Goal: Task Accomplishment & Management: Manage account settings

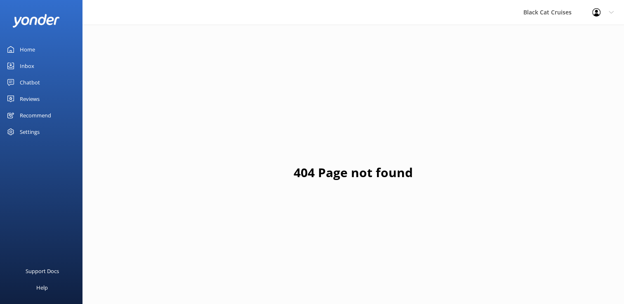
click at [29, 62] on div "Inbox" at bounding box center [27, 66] width 14 height 16
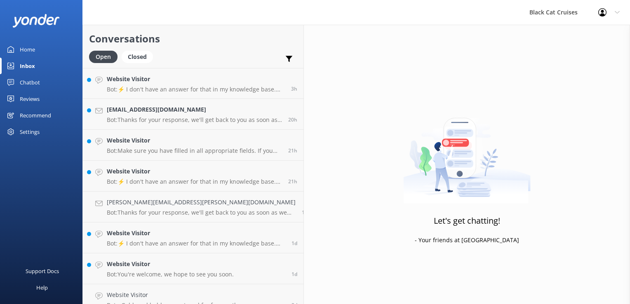
click at [31, 44] on div "Home" at bounding box center [27, 49] width 15 height 16
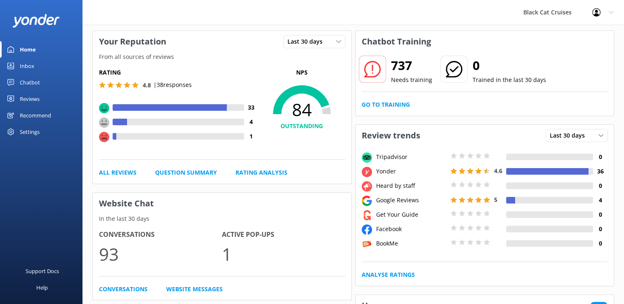
scroll to position [34, 0]
click at [337, 44] on icon at bounding box center [338, 42] width 5 height 5
click at [303, 95] on icon at bounding box center [302, 115] width 87 height 74
click at [199, 68] on h5 "Rating" at bounding box center [179, 72] width 160 height 9
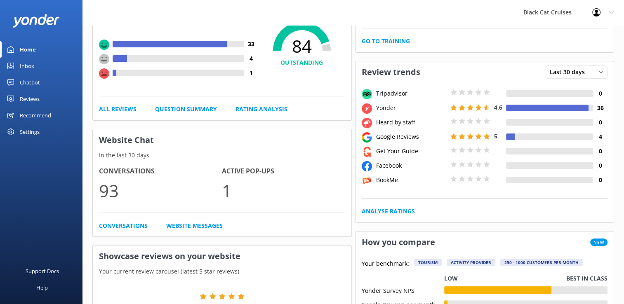
scroll to position [0, 0]
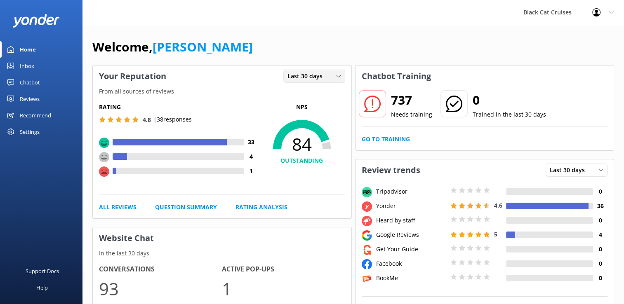
click at [312, 75] on span "Last 30 days" at bounding box center [307, 76] width 40 height 9
click at [117, 206] on link "All Reviews" at bounding box center [118, 207] width 38 height 9
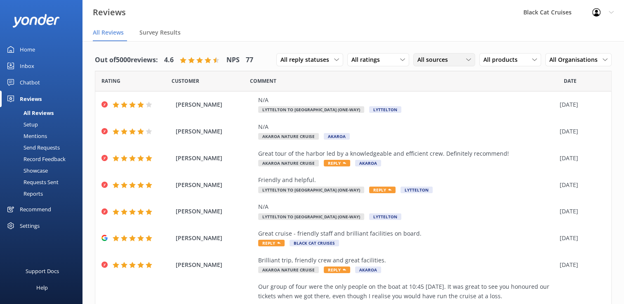
click at [452, 65] on div "All sources All sources Yonder survey Heard by staff BookMe Get Your Guide Trip…" at bounding box center [444, 59] width 62 height 13
click at [520, 56] on div "All products" at bounding box center [510, 59] width 58 height 9
click at [272, 44] on div "Out of 5000 reviews: 4.6 NPS 77 All reply statuses All reply statuses Needs a r…" at bounding box center [353, 254] width 542 height 427
click at [30, 52] on div "Home" at bounding box center [27, 49] width 15 height 16
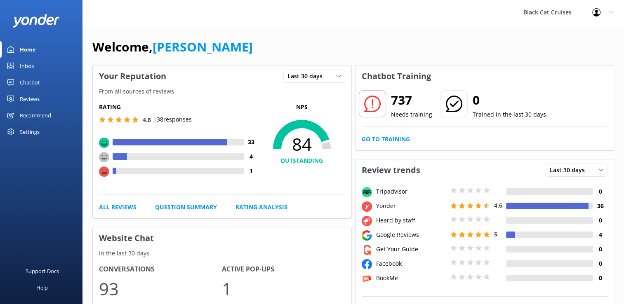
click at [613, 10] on icon at bounding box center [611, 12] width 5 height 5
click at [497, 38] on div "Welcome, [PERSON_NAME]" at bounding box center [353, 51] width 522 height 28
click at [336, 75] on icon at bounding box center [338, 76] width 5 height 5
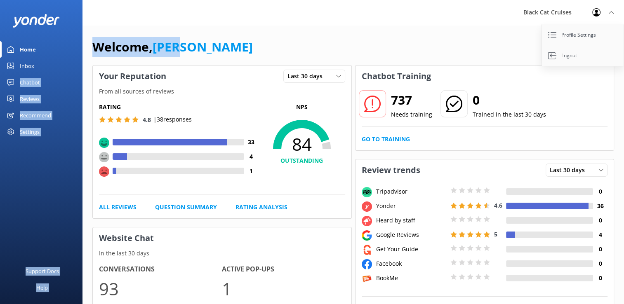
drag, startPoint x: 202, startPoint y: 45, endPoint x: 68, endPoint y: 59, distance: 134.7
drag, startPoint x: 68, startPoint y: 59, endPoint x: 27, endPoint y: 68, distance: 41.6
click at [27, 68] on div "Inbox" at bounding box center [27, 66] width 14 height 16
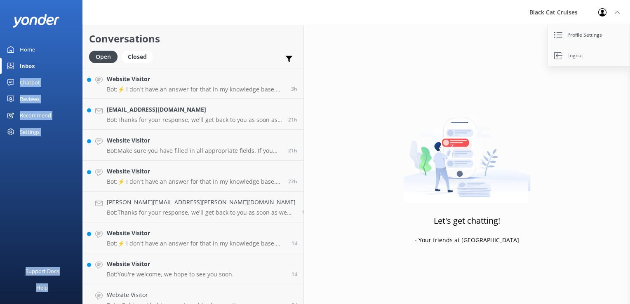
click at [30, 83] on div "Chatbot" at bounding box center [30, 82] width 20 height 16
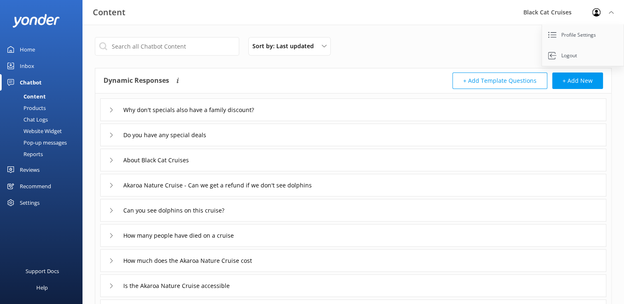
click at [338, 55] on div "Sort by: Last updated Title Last updated" at bounding box center [294, 46] width 92 height 19
click at [612, 11] on icon at bounding box center [611, 12] width 5 height 5
click at [40, 106] on div "Products" at bounding box center [25, 108] width 41 height 12
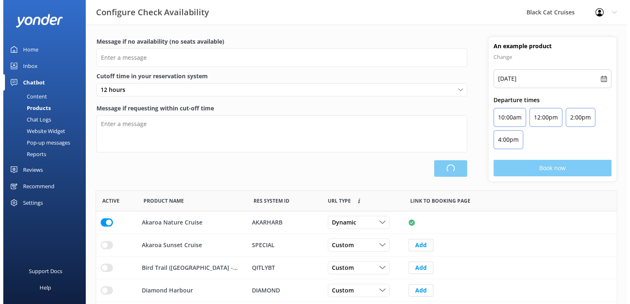
scroll to position [241, 515]
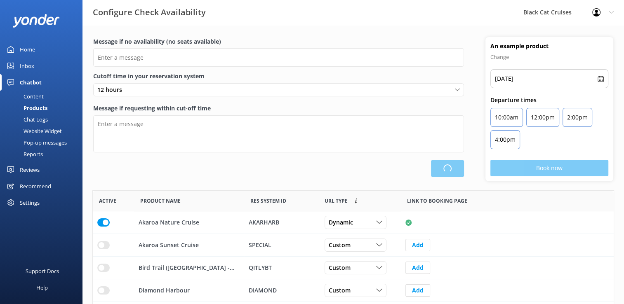
type input "There are no seats available, please check an alternative day"
type textarea "Our online booking system closes {hours} prior to departure. Please contact us …"
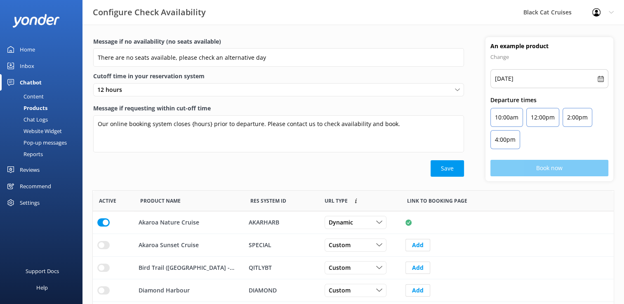
click at [36, 118] on div "Chat Logs" at bounding box center [26, 120] width 43 height 12
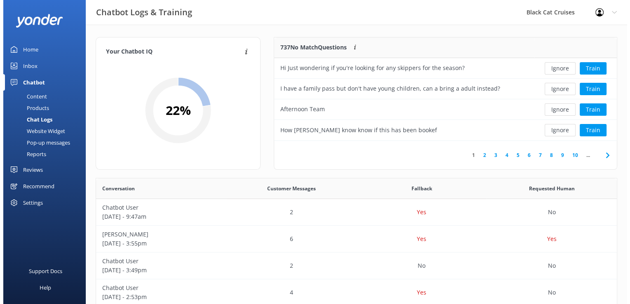
scroll to position [97, 336]
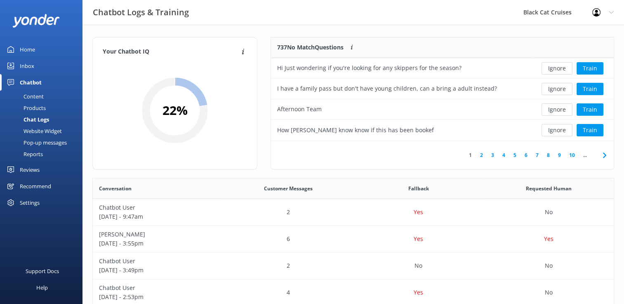
click at [33, 132] on div "Website Widget" at bounding box center [33, 131] width 57 height 12
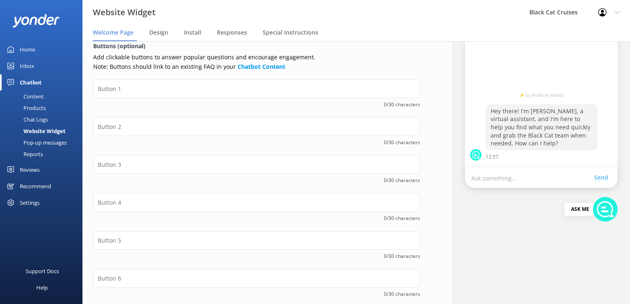
scroll to position [45, 0]
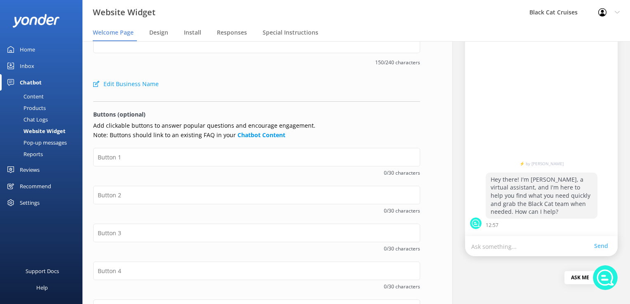
click at [54, 141] on div "Pop-up messages" at bounding box center [36, 143] width 62 height 12
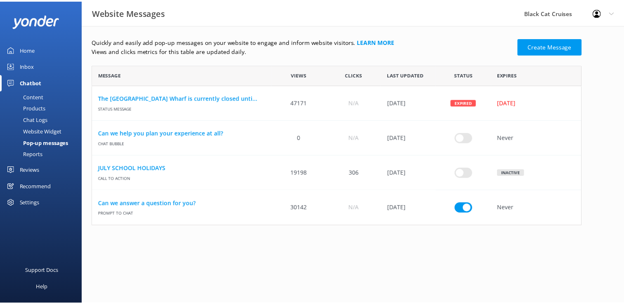
scroll to position [155, 488]
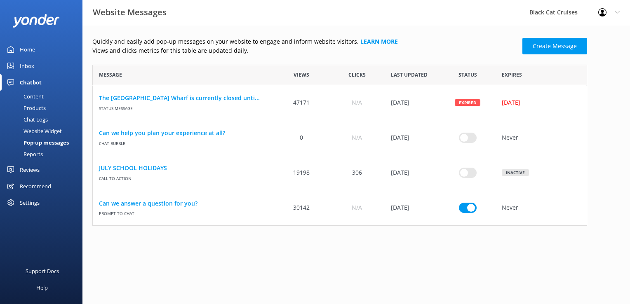
click at [34, 157] on div "Reports" at bounding box center [24, 154] width 38 height 12
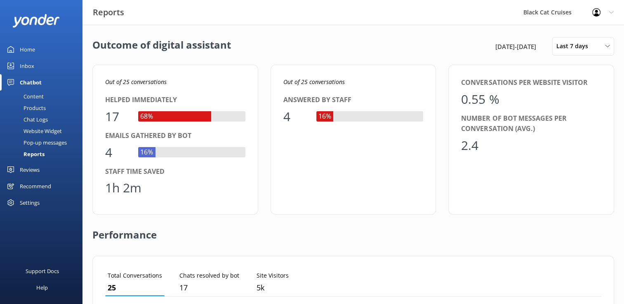
click at [35, 167] on div "Reviews" at bounding box center [30, 170] width 20 height 16
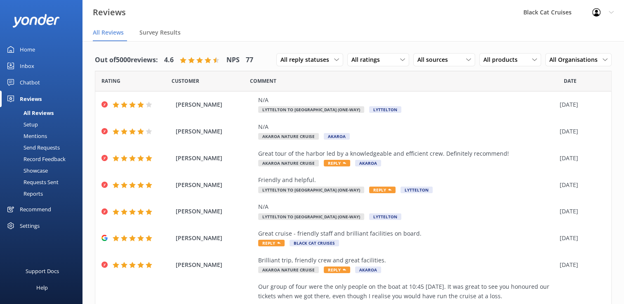
click at [30, 224] on div "Settings" at bounding box center [30, 226] width 20 height 16
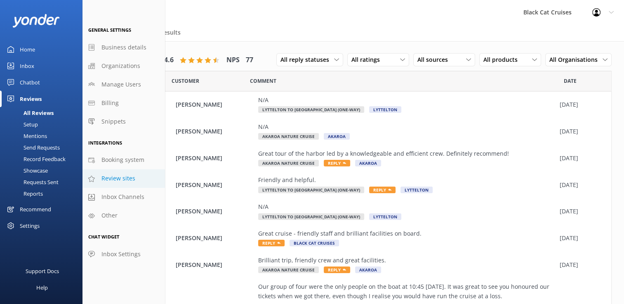
click at [122, 174] on span "Review sites" at bounding box center [118, 178] width 34 height 9
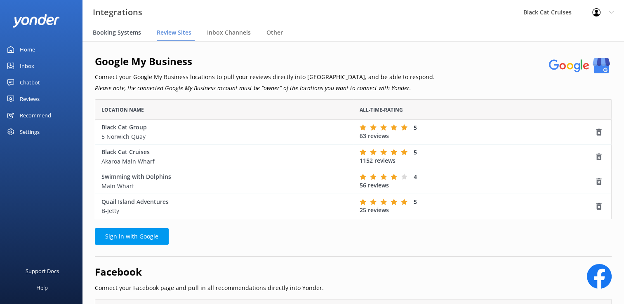
click at [125, 38] on div "Booking Systems" at bounding box center [119, 33] width 52 height 16
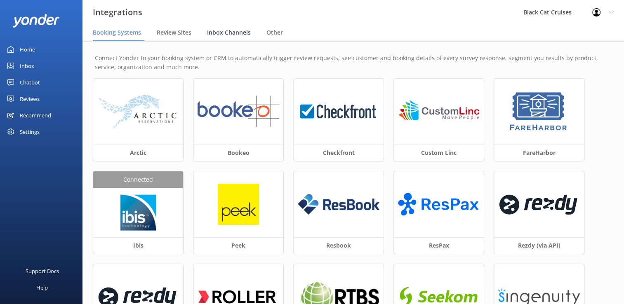
click at [222, 31] on span "Inbox Channels" at bounding box center [229, 32] width 44 height 8
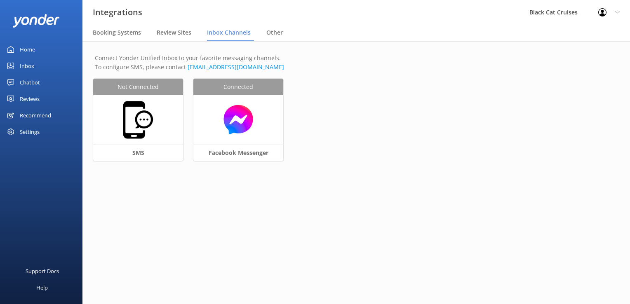
click at [262, 33] on nav "Booking Systems Review Sites Inbox Channels Other" at bounding box center [356, 33] width 548 height 16
click at [276, 34] on span "Other" at bounding box center [274, 32] width 16 height 8
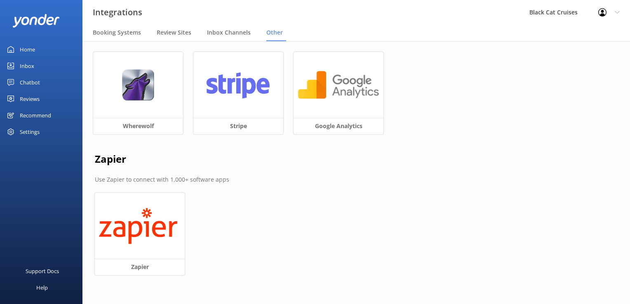
click at [28, 47] on div "Home" at bounding box center [27, 49] width 15 height 16
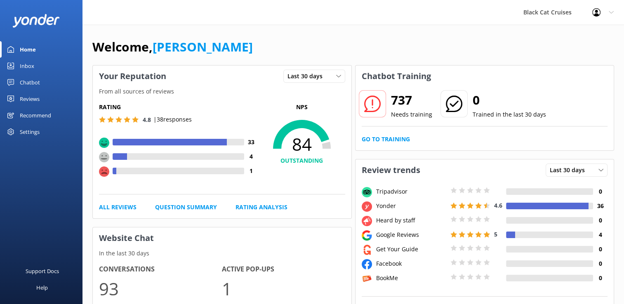
click at [283, 134] on span "84" at bounding box center [302, 144] width 87 height 21
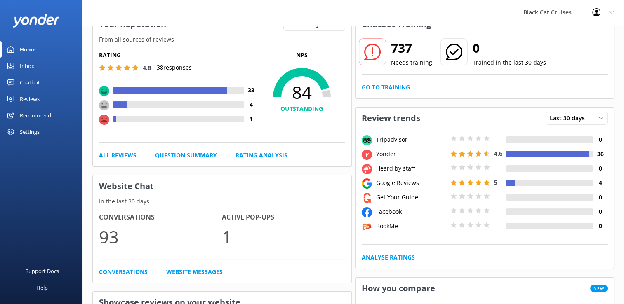
scroll to position [52, 0]
click at [257, 156] on link "Rating Analysis" at bounding box center [262, 155] width 52 height 9
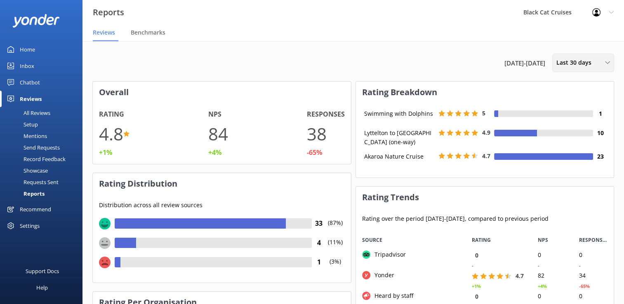
click at [606, 61] on icon at bounding box center [607, 62] width 5 height 5
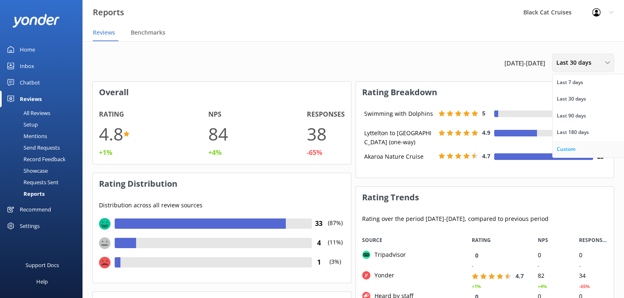
click at [566, 143] on link "Custom" at bounding box center [589, 149] width 73 height 16
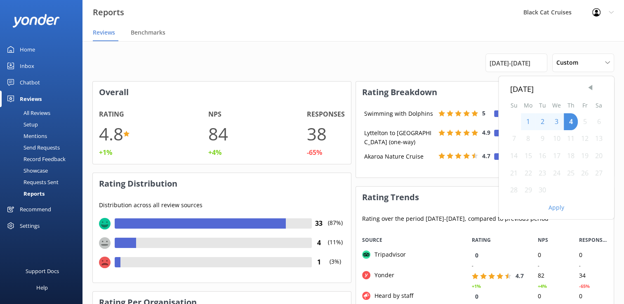
click at [589, 87] on span "Previous Month" at bounding box center [590, 88] width 8 height 8
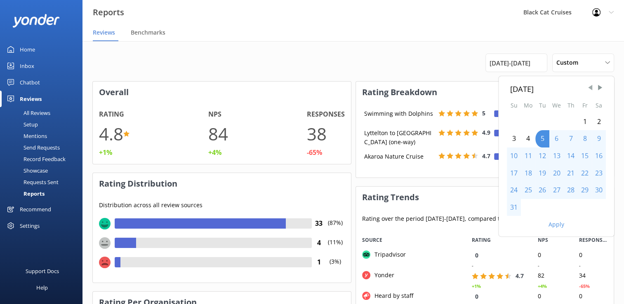
click at [590, 86] on span "Previous Month" at bounding box center [590, 88] width 8 height 8
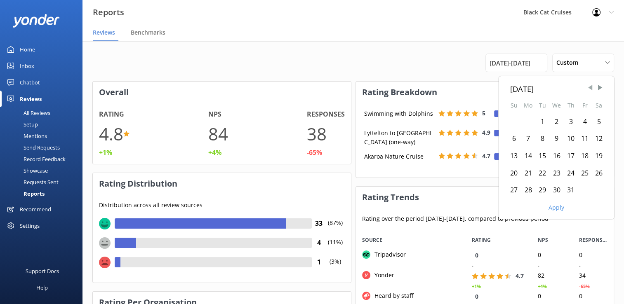
click at [590, 86] on span "Previous Month" at bounding box center [590, 88] width 8 height 8
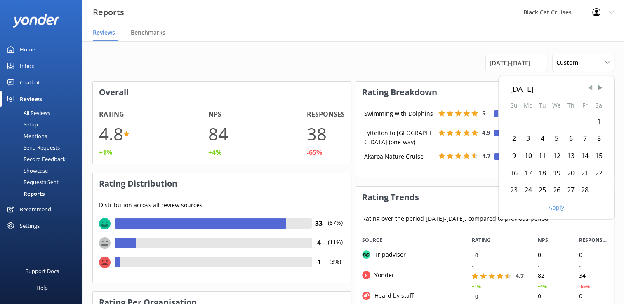
click at [590, 86] on span "Previous Month" at bounding box center [590, 88] width 8 height 8
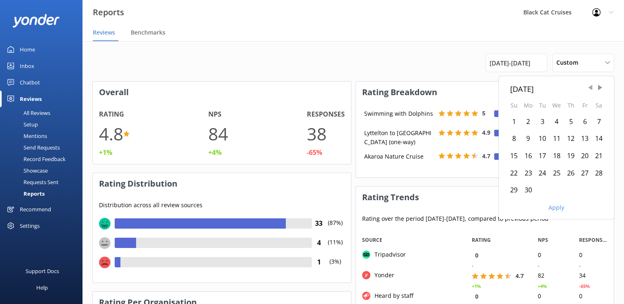
click at [590, 86] on span "Previous Month" at bounding box center [590, 88] width 8 height 8
click at [571, 121] on div "1" at bounding box center [571, 121] width 14 height 17
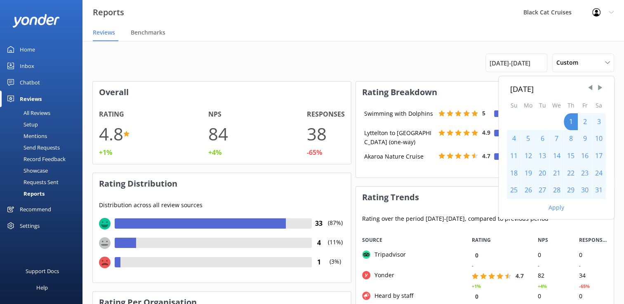
click at [598, 189] on div "31" at bounding box center [599, 190] width 14 height 17
click at [559, 208] on button "Apply" at bounding box center [557, 208] width 16 height 6
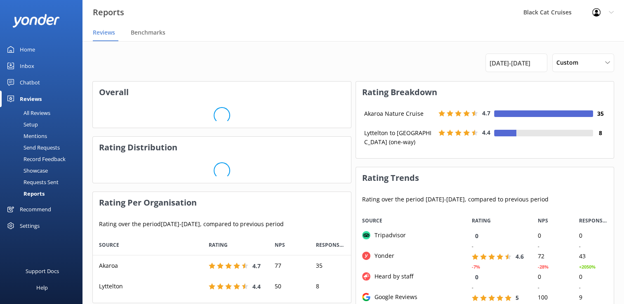
scroll to position [62, 252]
